Goal: Task Accomplishment & Management: Manage account settings

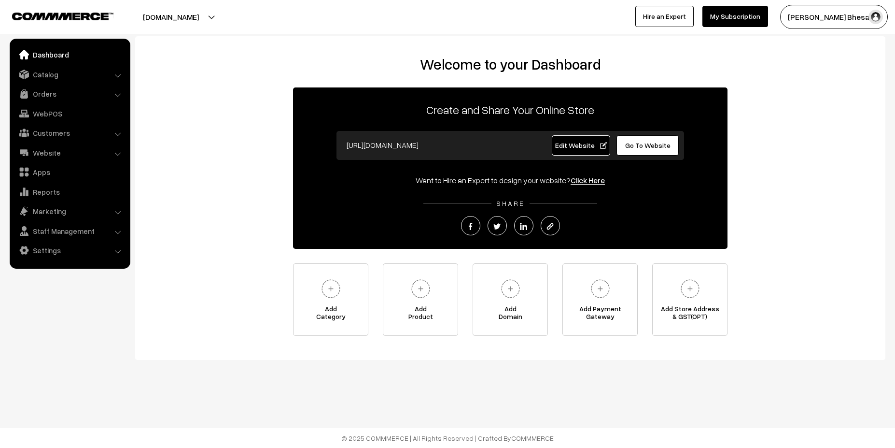
click at [201, 21] on button "[DOMAIN_NAME]" at bounding box center [171, 17] width 124 height 24
click at [79, 157] on link "Website" at bounding box center [69, 152] width 115 height 17
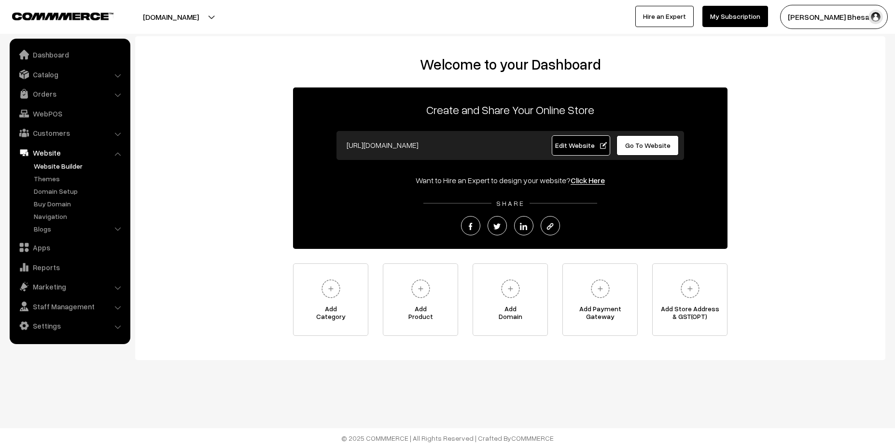
click at [71, 169] on link "Website Builder" at bounding box center [79, 166] width 96 height 10
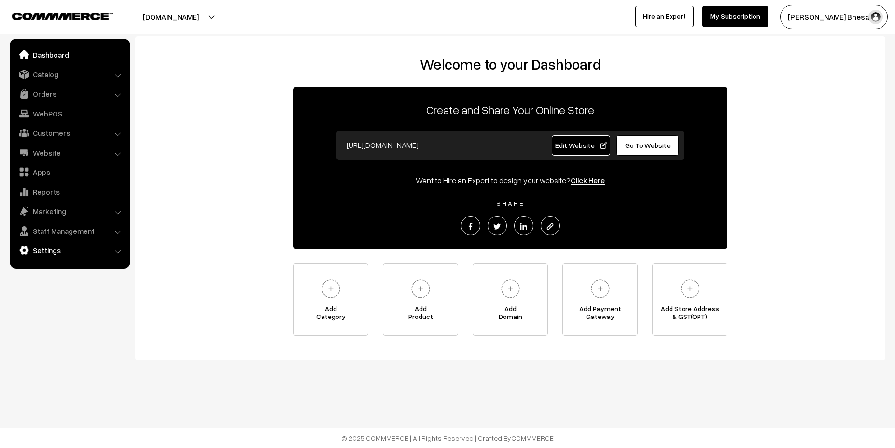
click at [75, 244] on link "Settings" at bounding box center [69, 249] width 115 height 17
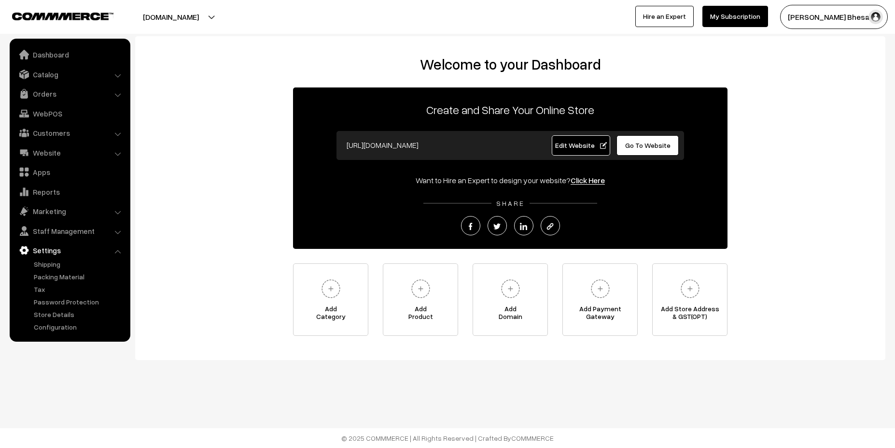
click at [60, 332] on ul "Dashboard Catalog" at bounding box center [70, 190] width 121 height 303
click at [71, 325] on link "Configuration" at bounding box center [79, 327] width 96 height 10
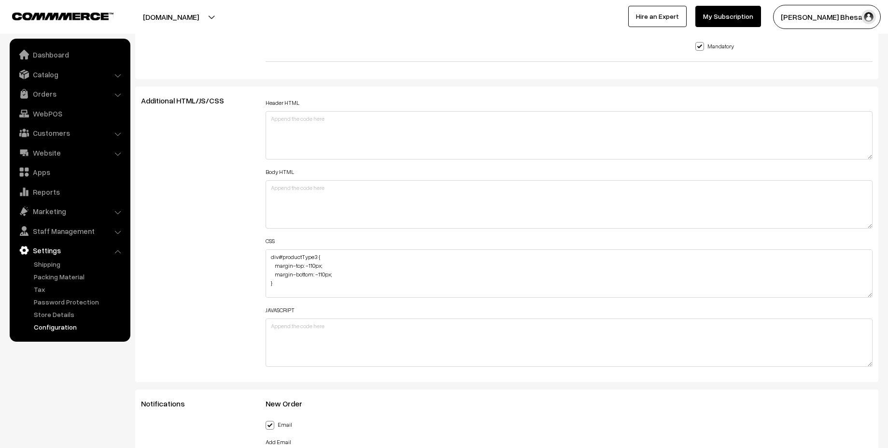
scroll to position [1046, 0]
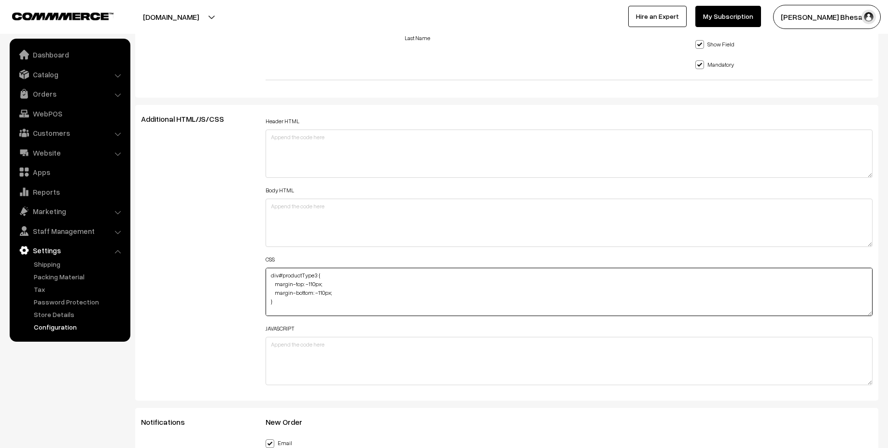
click at [372, 290] on textarea "div#productType3 { margin-top: -110px; margin-bottom: -110px; } #removeProduct{…" at bounding box center [570, 292] width 608 height 48
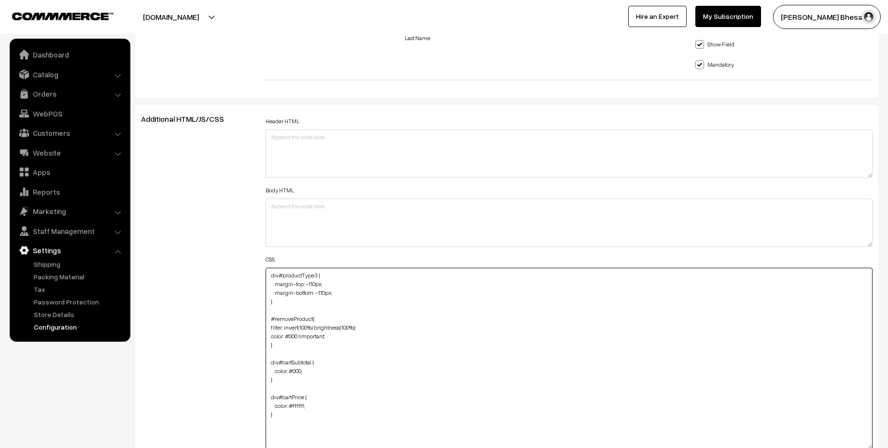
drag, startPoint x: 869, startPoint y: 314, endPoint x: 859, endPoint y: 447, distance: 133.7
click at [859, 447] on textarea "div#productType3 { margin-top: -110px; margin-bottom: -110px; } #removeProduct{…" at bounding box center [570, 359] width 608 height 182
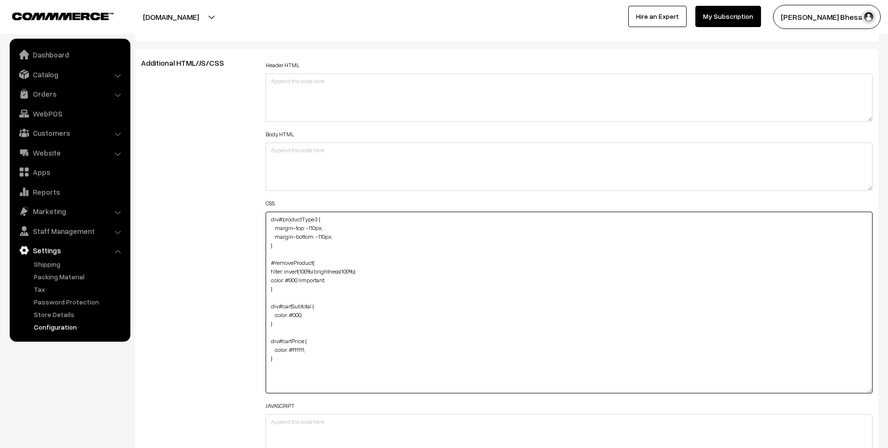
scroll to position [1101, 0]
click at [288, 366] on textarea "div#productType3 { margin-top: -110px; margin-bottom: -110px; } #removeProduct{…" at bounding box center [570, 304] width 608 height 182
click at [303, 261] on textarea "div#productType3 { margin-top: -110px; margin-bottom: -110px; } #removeProduct{…" at bounding box center [570, 304] width 608 height 182
paste textarea "#removeProduct{ filter: invert(100%) brightness(100%); color: #000 !important; …"
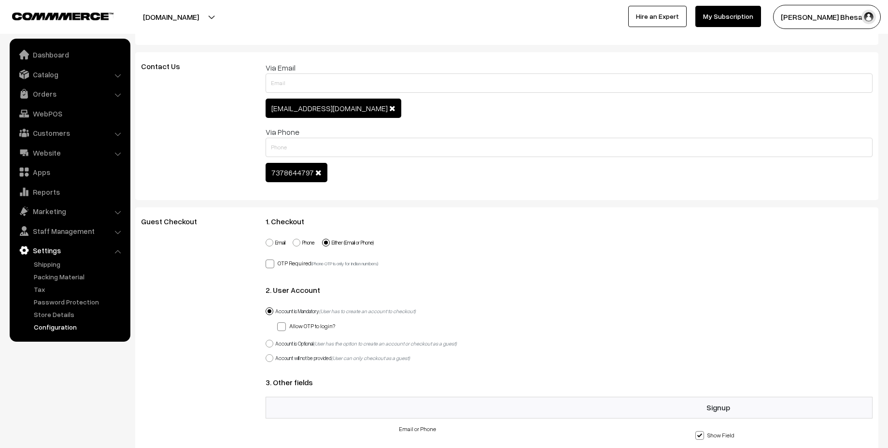
scroll to position [0, 0]
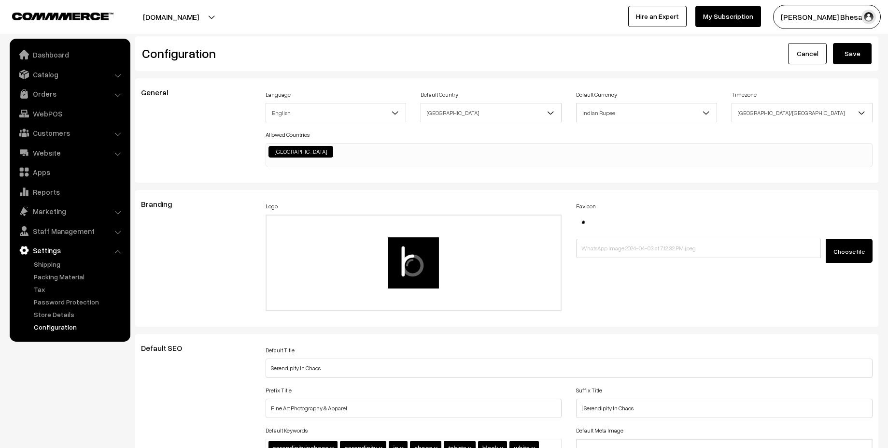
type textarea "#removeProduct{ filter: invert(100%) brightness(100%); color: #000 !important; …"
click at [854, 48] on button "Save" at bounding box center [852, 53] width 39 height 21
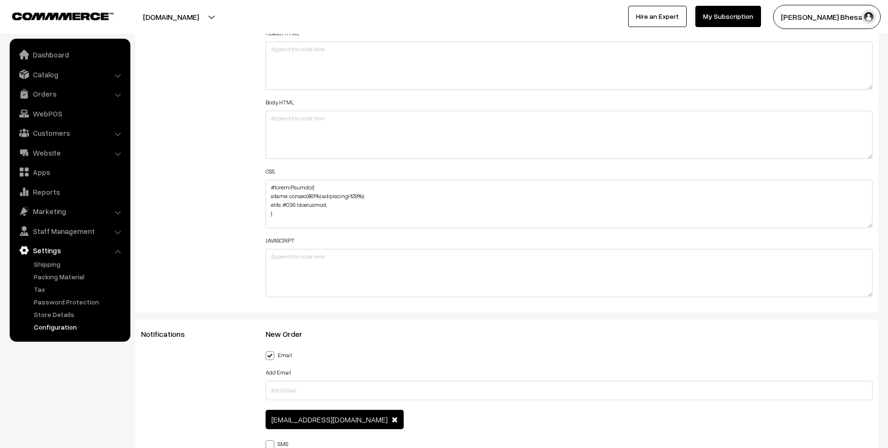
scroll to position [1105, 0]
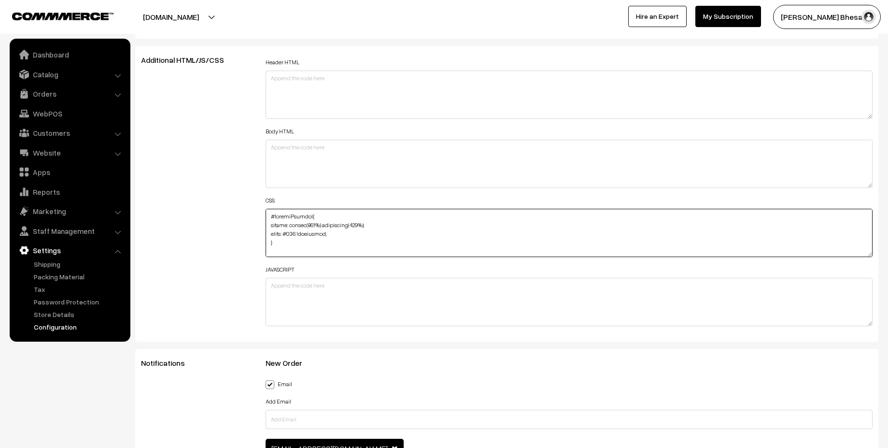
click at [326, 228] on textarea at bounding box center [570, 233] width 608 height 48
paste textarea "div#productType3 { margin-top: -110px; margin-bottom: -110px; } #removeProduct{…"
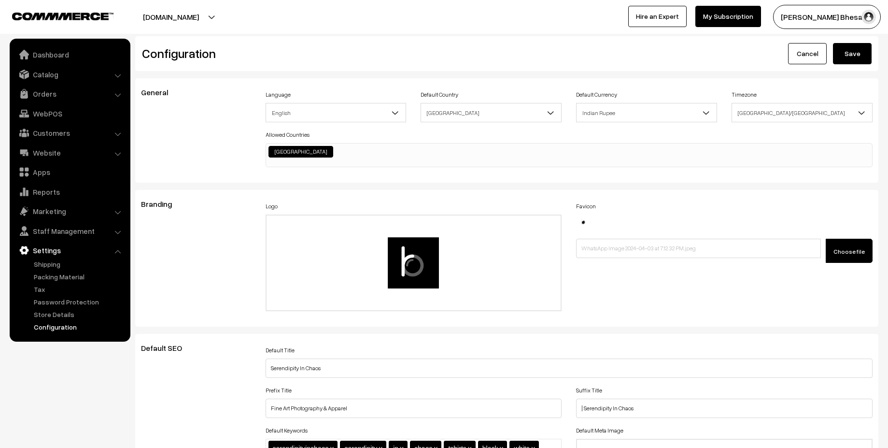
type textarea "div#productType3 { margin-top: -110px; margin-bottom: -110px; } #removeProduct{…"
click at [848, 58] on button "Save" at bounding box center [852, 53] width 39 height 21
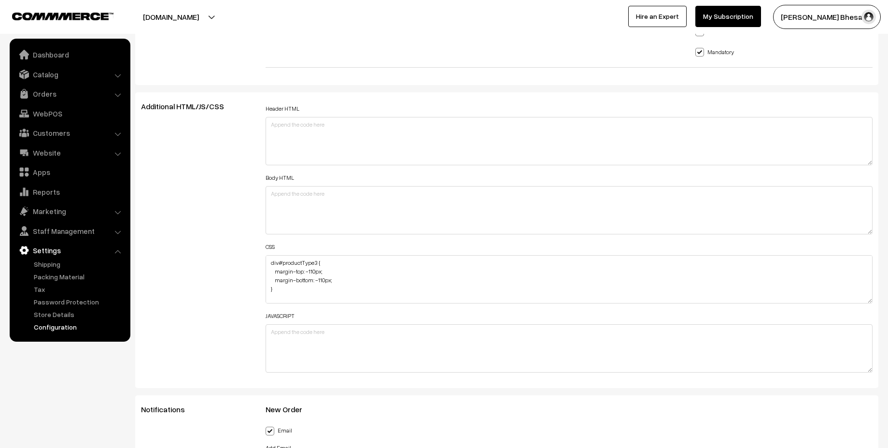
scroll to position [1061, 0]
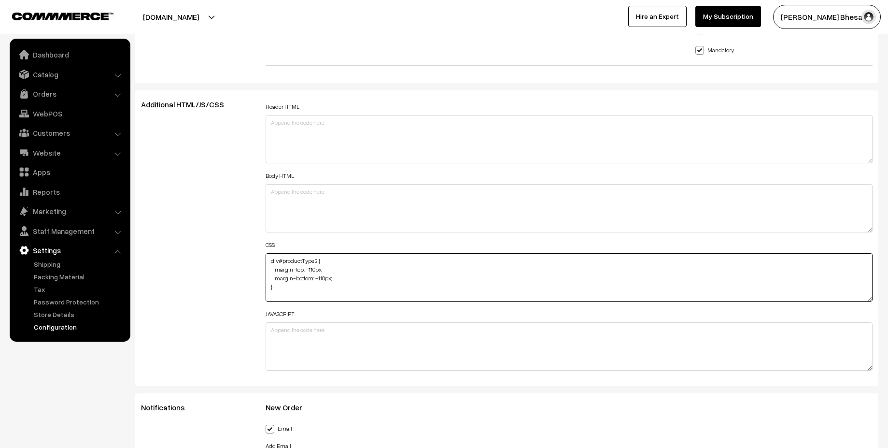
click at [291, 289] on textarea "div#productType3 { margin-top: -110px; margin-bottom: -110px; } #removeProduct{…" at bounding box center [570, 277] width 608 height 48
click at [286, 292] on textarea "div#productType3 { margin-top: -110px; margin-bottom: -110px; } #removeProduct{…" at bounding box center [570, 277] width 608 height 48
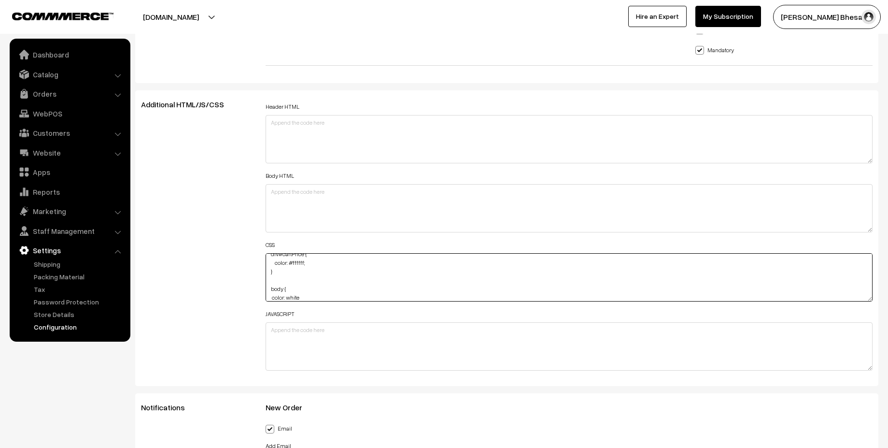
scroll to position [137, 0]
click at [273, 285] on textarea "div#productType3 { margin-top: -110px; margin-bottom: -110px; } #removeProduct{…" at bounding box center [570, 277] width 608 height 48
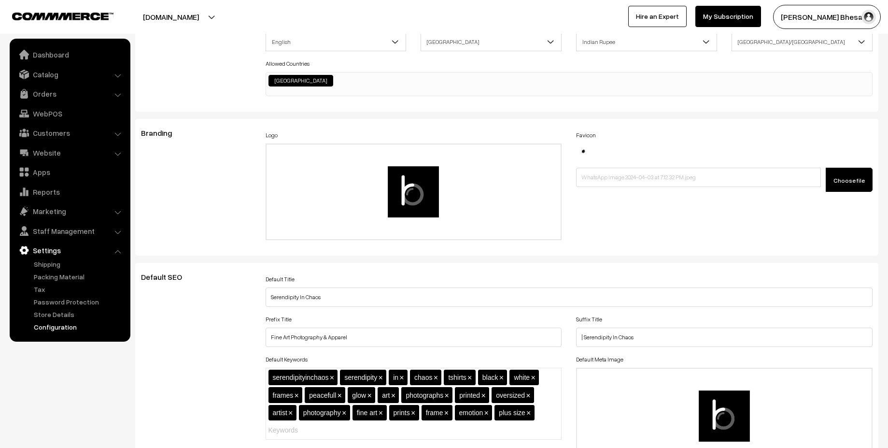
scroll to position [0, 0]
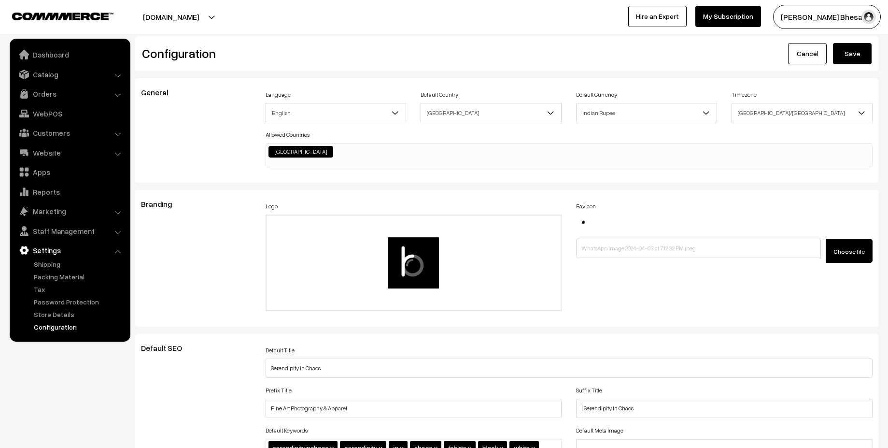
type textarea "div#productType3 { margin-top: -110px; margin-bottom: -110px; } #removeProduct{…"
click at [857, 54] on button "Save" at bounding box center [852, 53] width 39 height 21
